Goal: Task Accomplishment & Management: Manage account settings

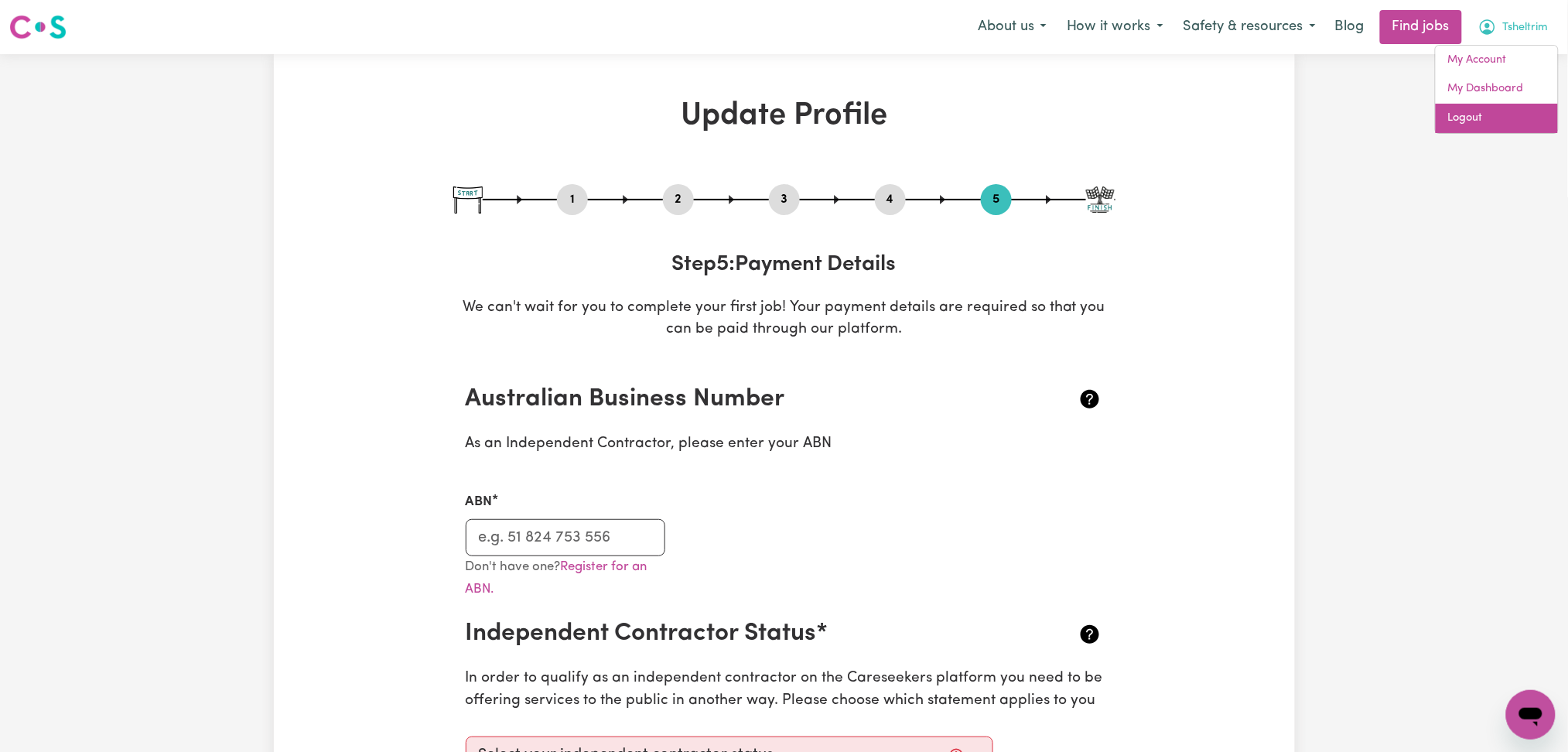
click at [1519, 124] on link "Logout" at bounding box center [1496, 118] width 122 height 30
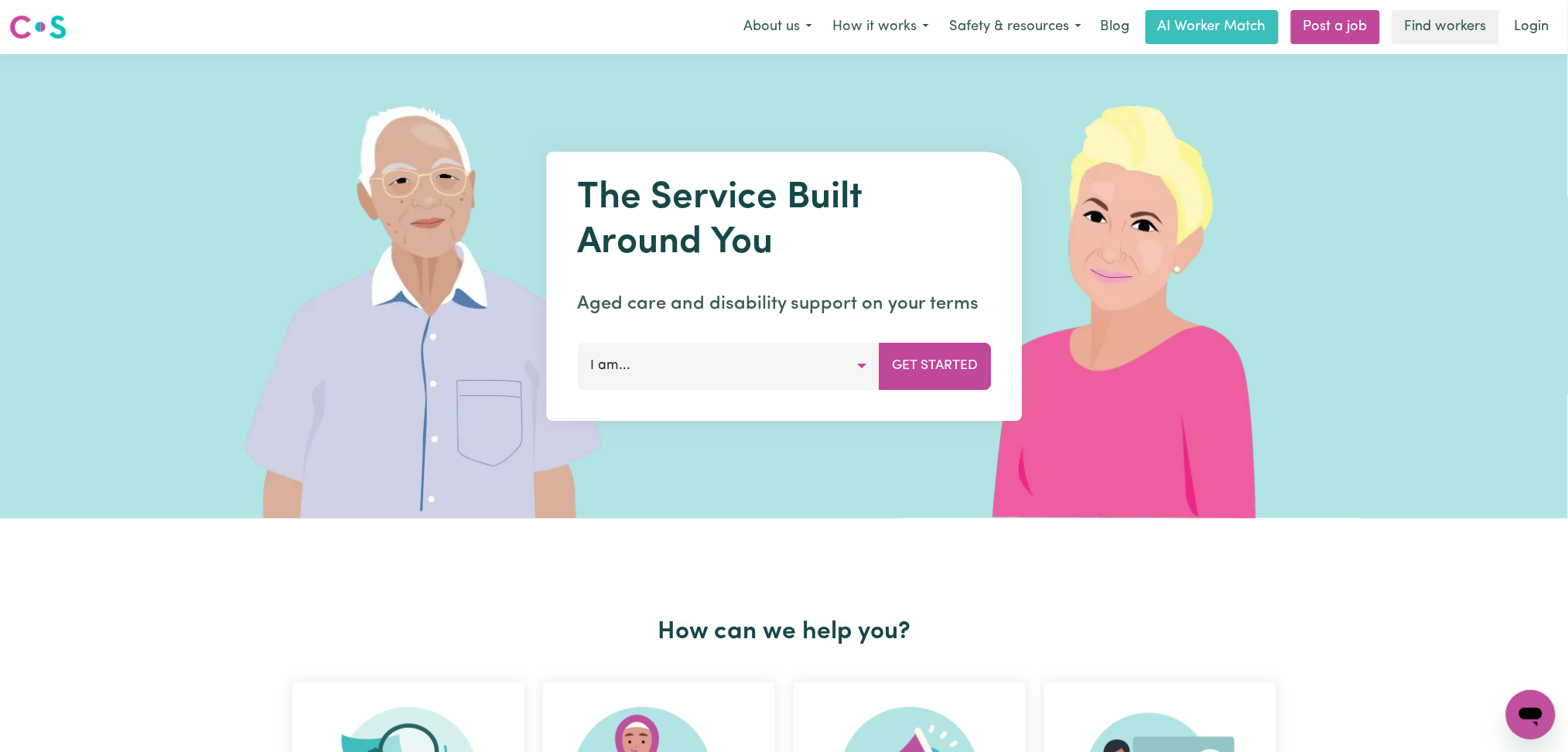
click at [1519, 35] on link "Login" at bounding box center [1531, 26] width 53 height 34
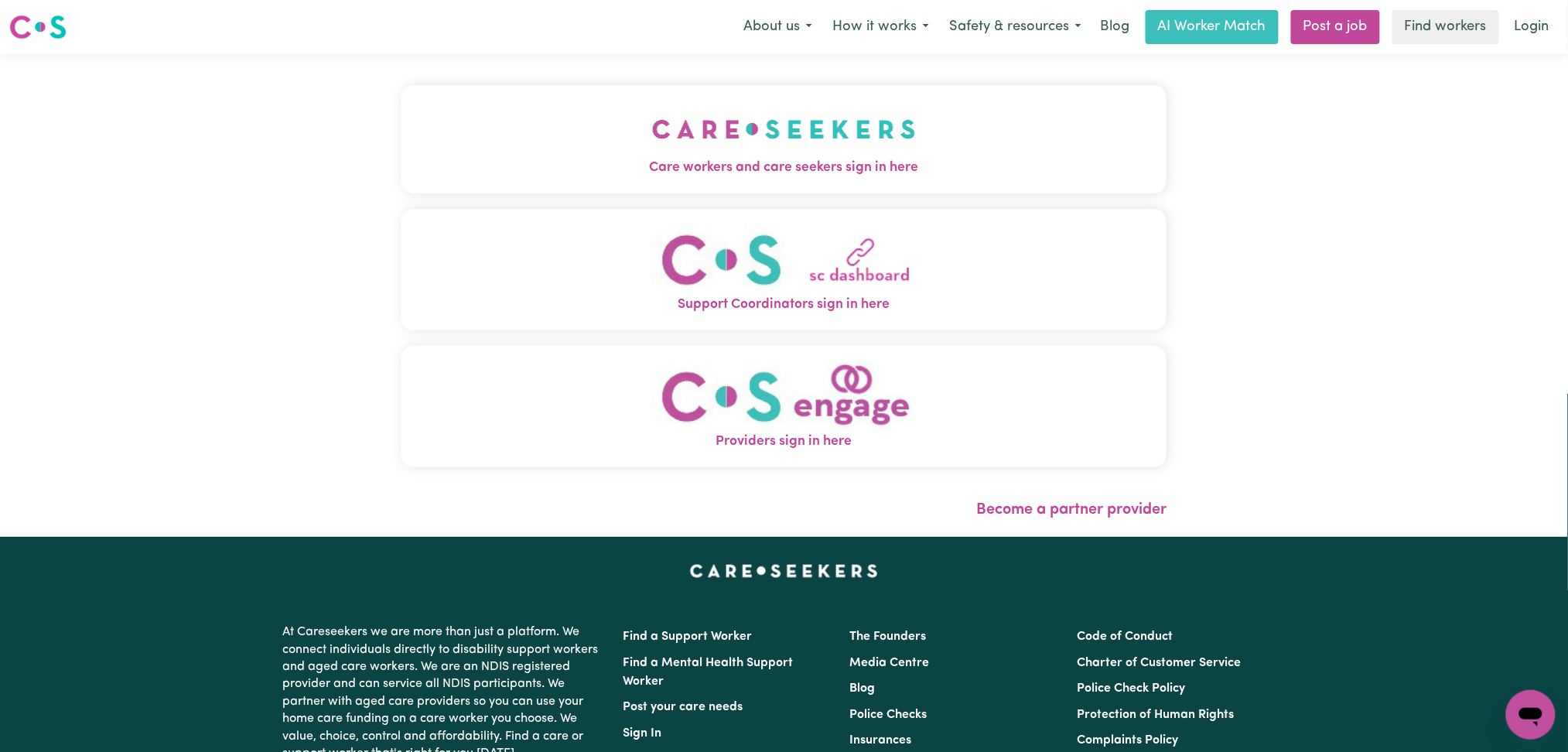
click at [472, 136] on button "Care workers and care seekers sign in here" at bounding box center [784, 139] width 766 height 108
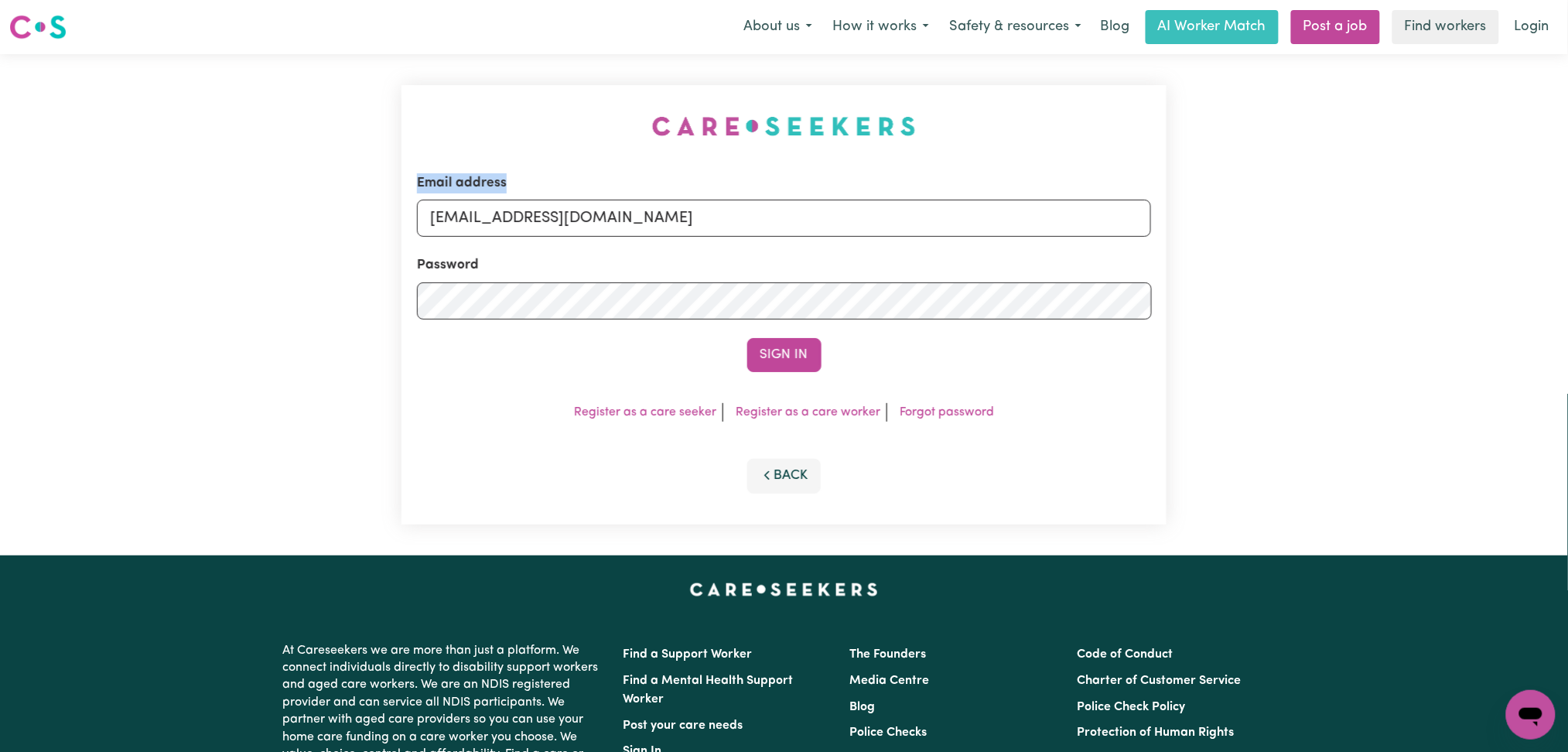
click at [666, 201] on div "Email address [EMAIL_ADDRESS][DOMAIN_NAME]" at bounding box center [784, 205] width 734 height 64
drag, startPoint x: 654, startPoint y: 215, endPoint x: 631, endPoint y: 236, distance: 31.1
click at [654, 215] on input "[EMAIL_ADDRESS][DOMAIN_NAME]" at bounding box center [784, 218] width 734 height 38
drag, startPoint x: 506, startPoint y: 222, endPoint x: 833, endPoint y: 234, distance: 327.2
click at [835, 219] on input "Superuser~[EMAIL_ADDRESS][DOMAIN_NAME]" at bounding box center [784, 218] width 734 height 38
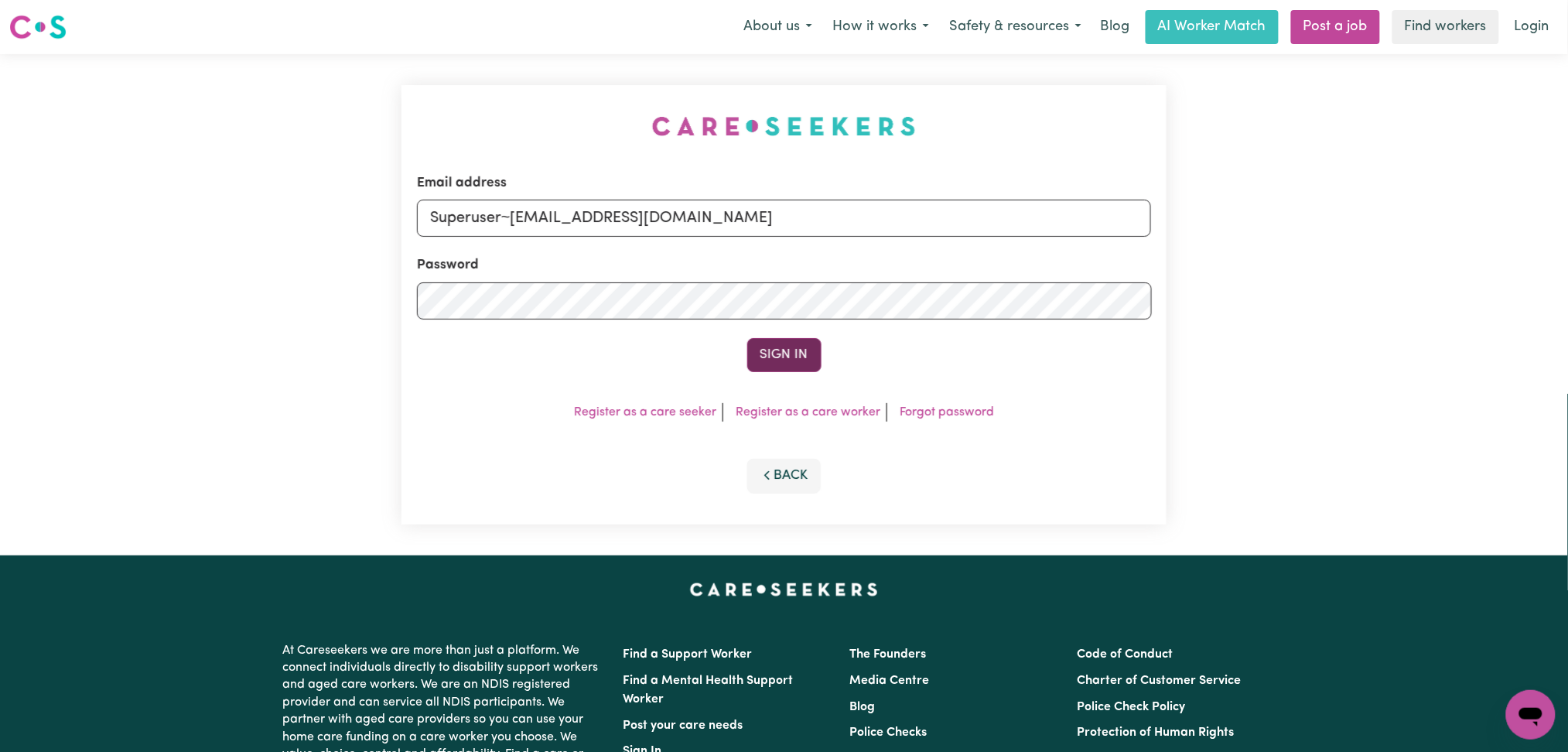
type input "Superuser~[EMAIL_ADDRESS][DOMAIN_NAME]"
click at [772, 357] on button "Sign In" at bounding box center [784, 354] width 74 height 34
